Goal: Task Accomplishment & Management: Manage account settings

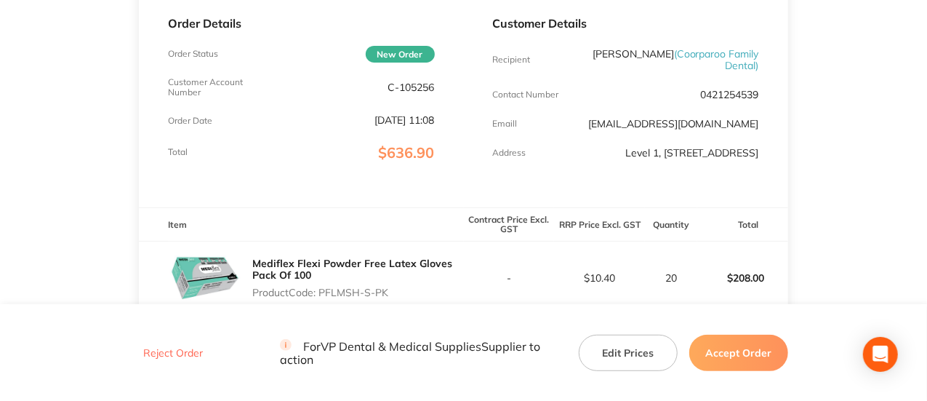
scroll to position [364, 0]
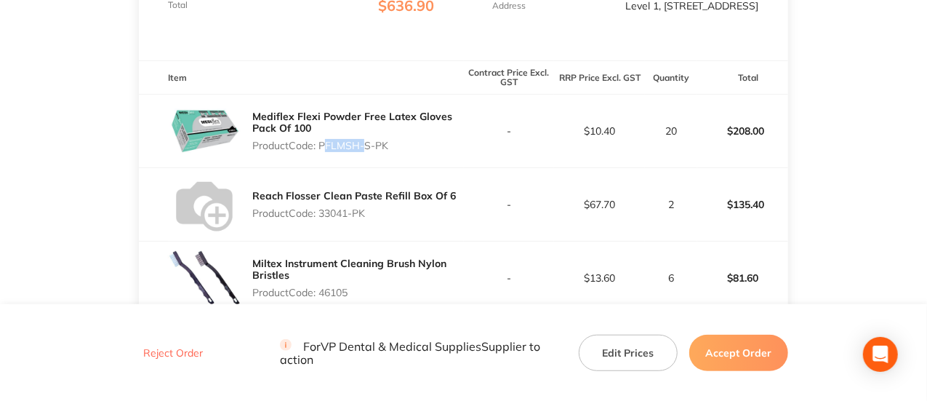
drag, startPoint x: 362, startPoint y: 152, endPoint x: 323, endPoint y: 155, distance: 39.4
click at [323, 151] on p "Product Code: PFLMSH-S-PK" at bounding box center [357, 146] width 211 height 12
copy p "PFLMSH"
drag, startPoint x: 320, startPoint y: 225, endPoint x: 385, endPoint y: 222, distance: 65.5
click at [385, 219] on p "Product Code: 33041-PK" at bounding box center [354, 213] width 204 height 12
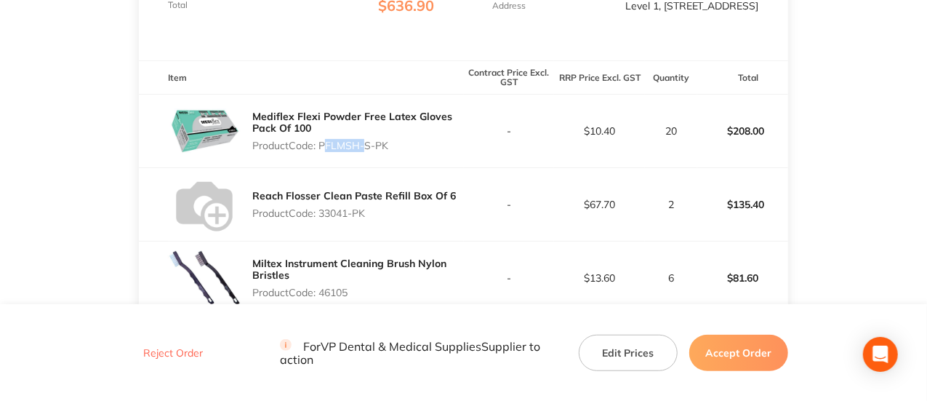
copy p "33041-PK"
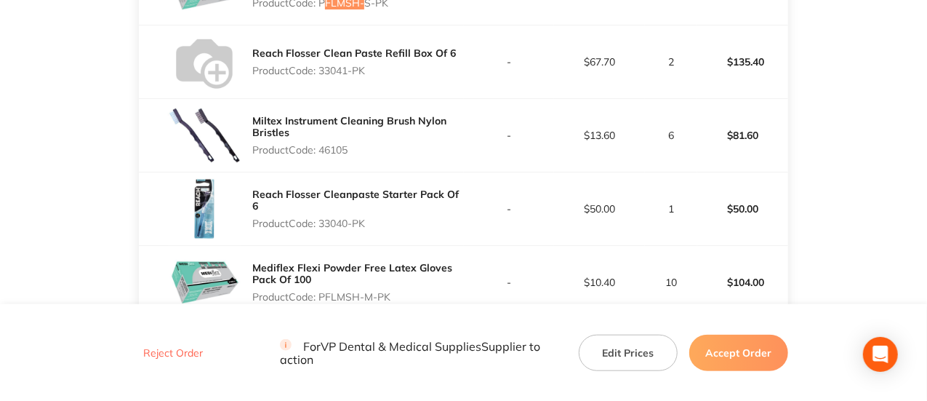
scroll to position [509, 0]
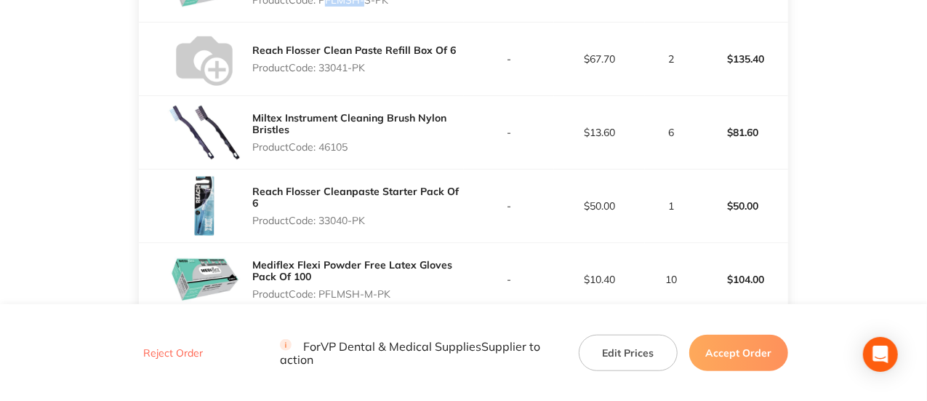
drag, startPoint x: 372, startPoint y: 155, endPoint x: 322, endPoint y: 159, distance: 50.4
click at [322, 153] on p "Product Code: 46105" at bounding box center [357, 147] width 211 height 12
copy p "46105"
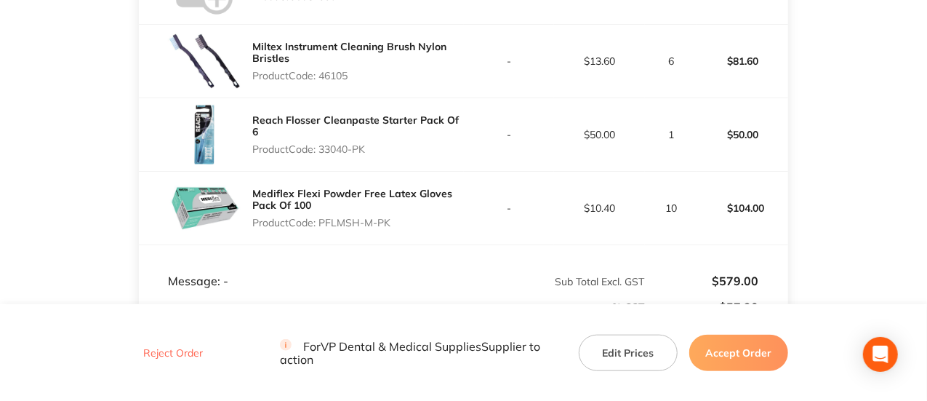
scroll to position [582, 0]
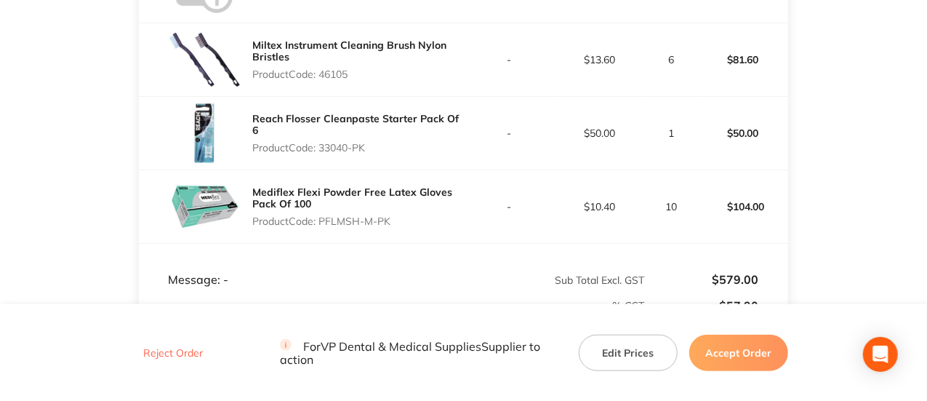
drag, startPoint x: 323, startPoint y: 158, endPoint x: 395, endPoint y: 157, distance: 72.0
click at [395, 153] on p "Product Code: 33040-PK" at bounding box center [357, 148] width 211 height 12
copy p "33040-PK"
drag, startPoint x: 396, startPoint y: 231, endPoint x: 322, endPoint y: 233, distance: 73.4
click at [322, 227] on p "Product Code: PFLMSH-M-PK" at bounding box center [357, 221] width 211 height 12
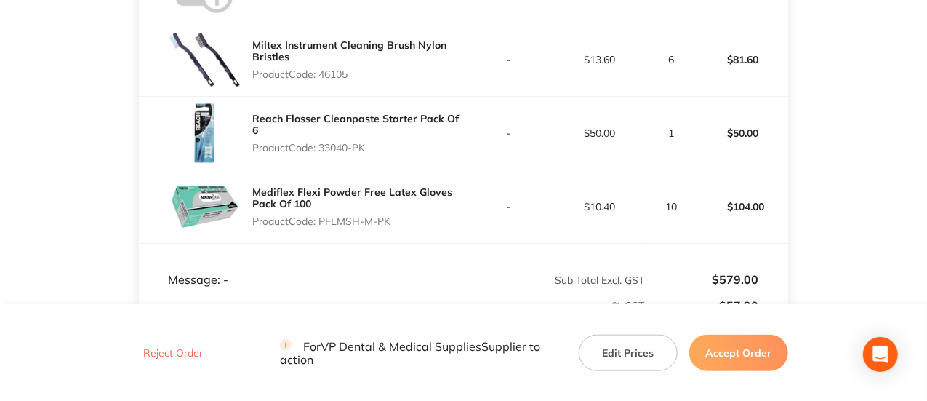
copy p "PFLMSH-M-PK"
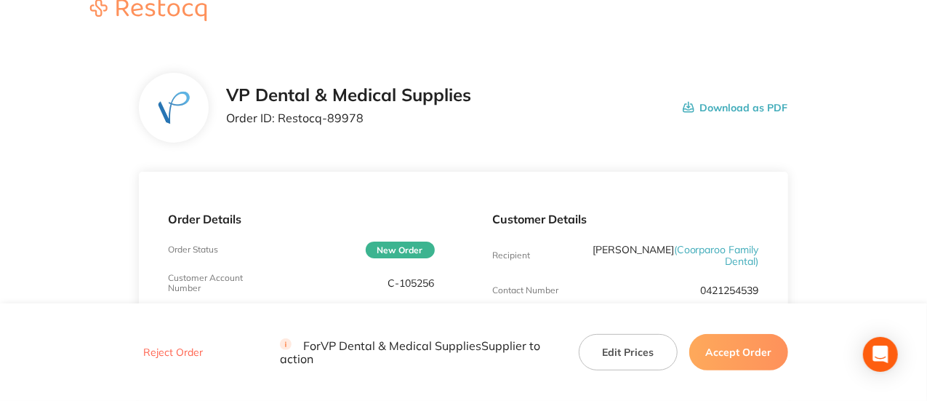
scroll to position [0, 0]
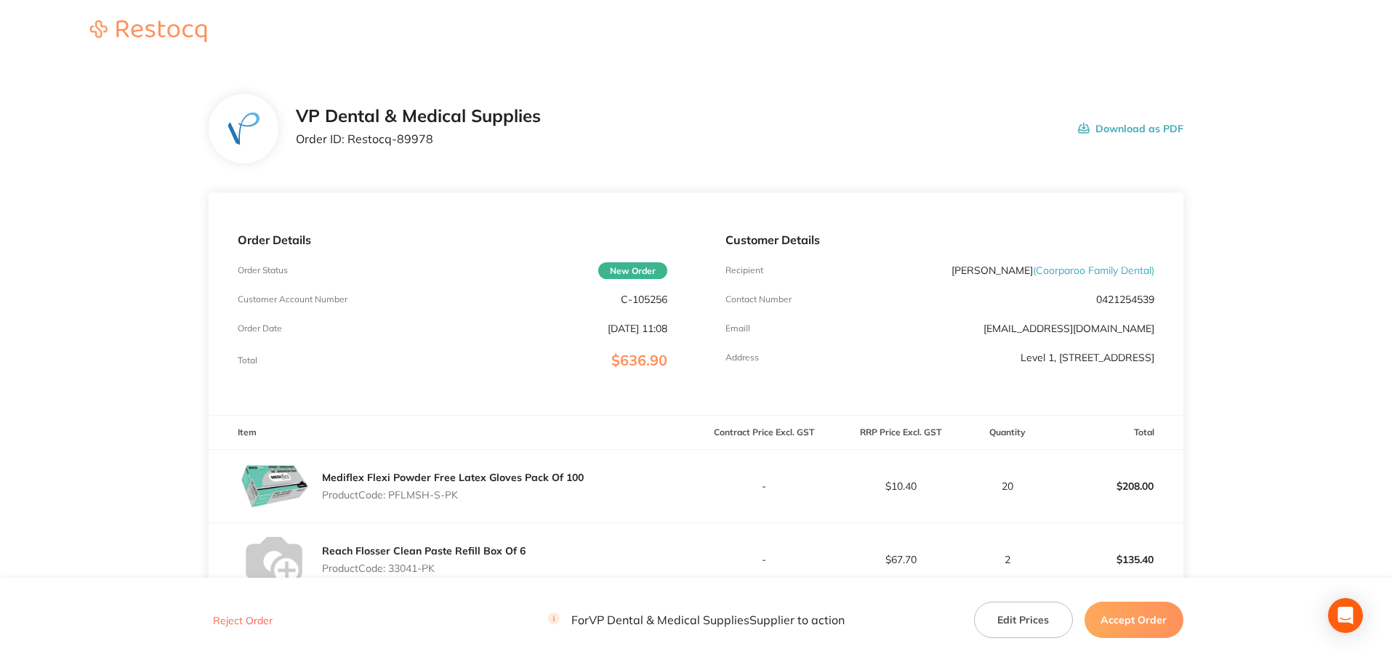
click at [1129, 620] on button "Accept Order" at bounding box center [1134, 620] width 99 height 36
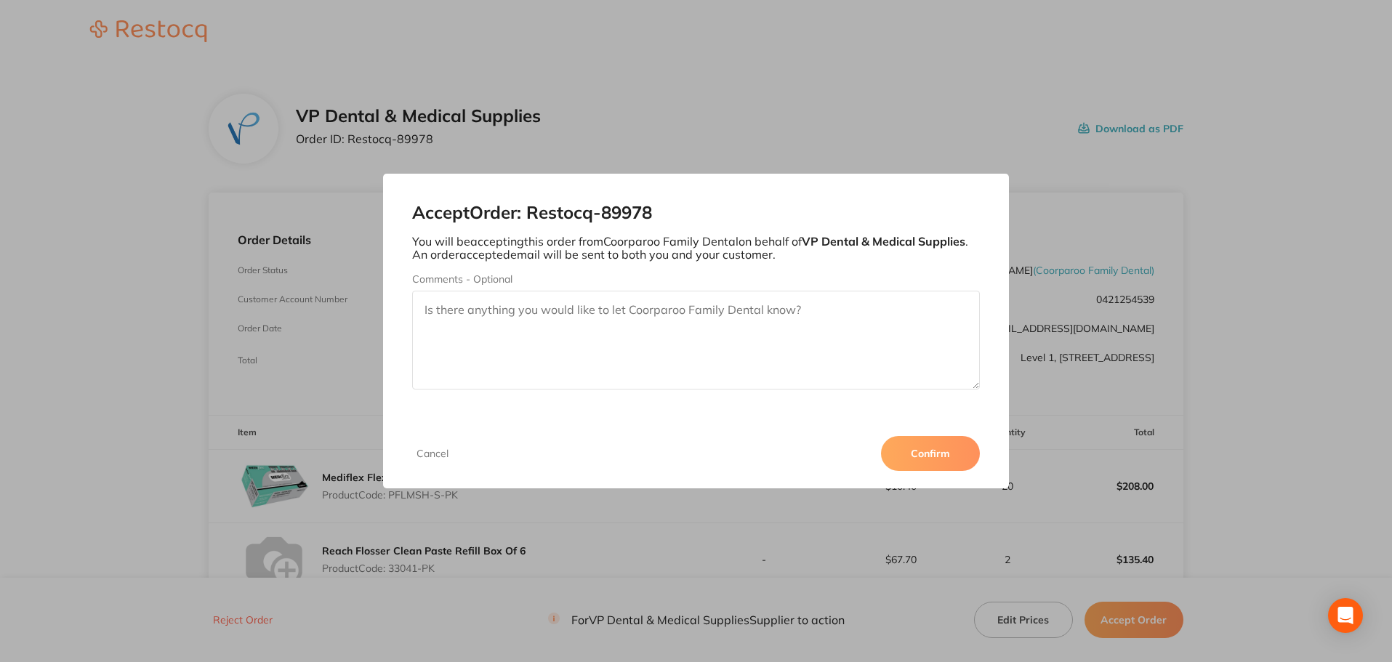
click at [912, 452] on button "Confirm" at bounding box center [930, 453] width 99 height 35
